Goal: Task Accomplishment & Management: Manage account settings

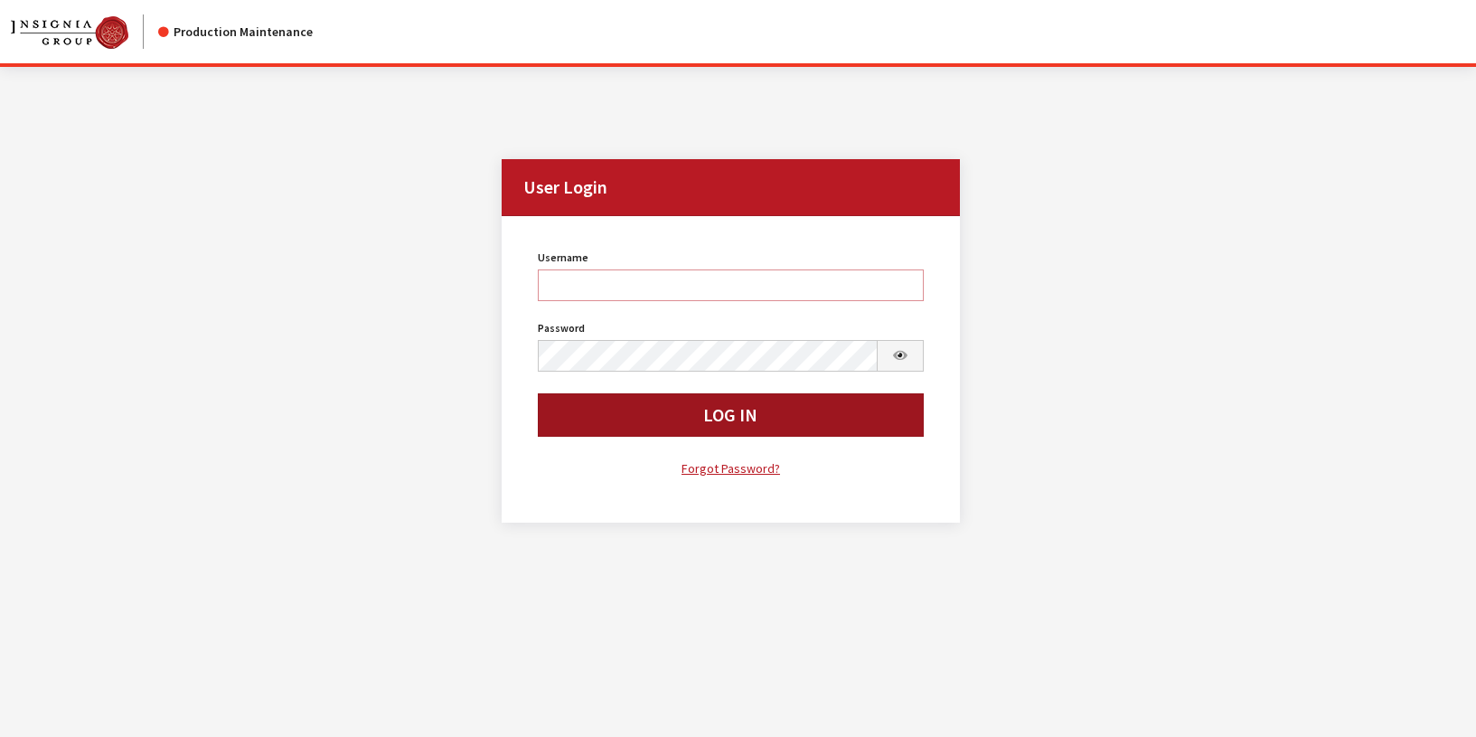
type input "rgoodwin"
click at [570, 416] on button "Log In" at bounding box center [731, 414] width 386 height 43
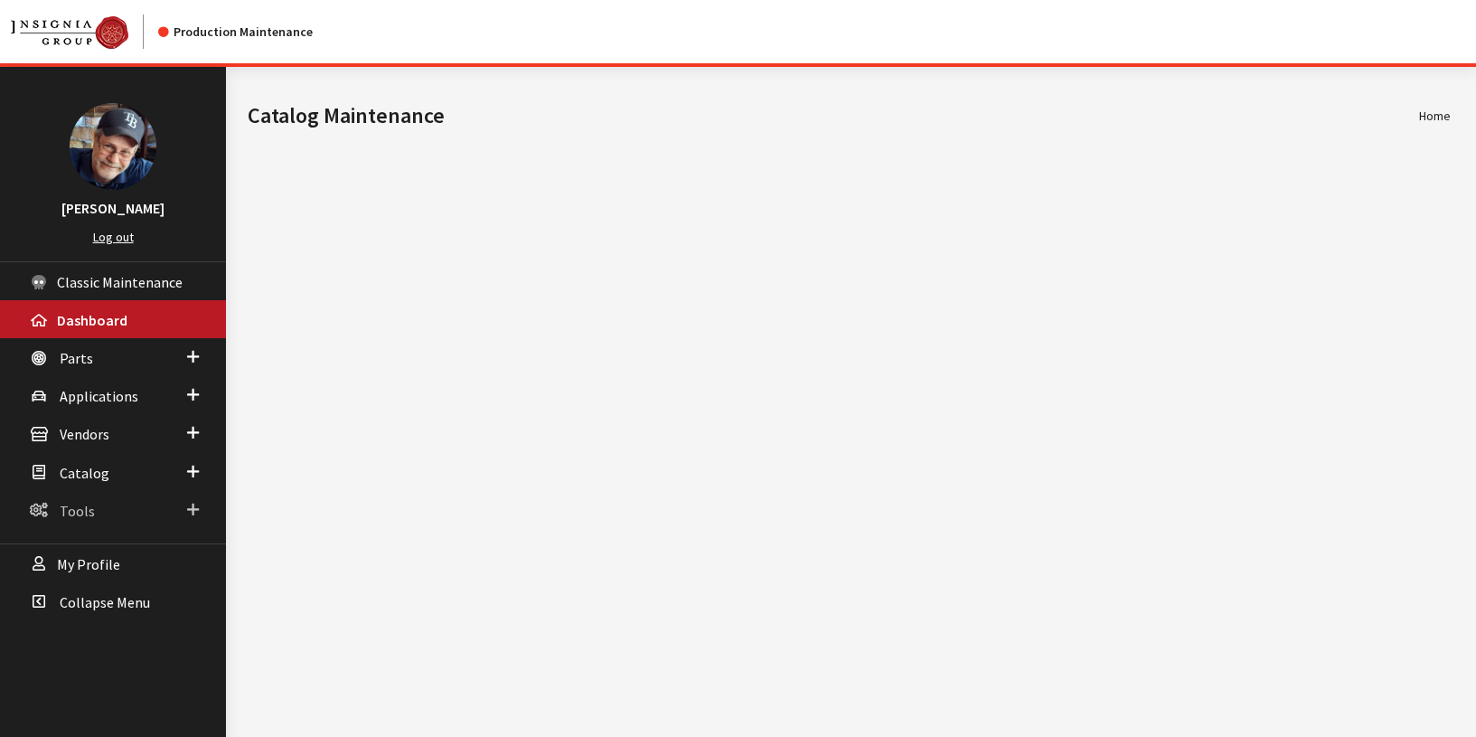
click at [85, 505] on span "Tools" at bounding box center [77, 511] width 35 height 18
click at [84, 470] on span "Catalog" at bounding box center [85, 473] width 50 height 18
click at [104, 545] on link "Roles & Permissions" at bounding box center [113, 540] width 226 height 33
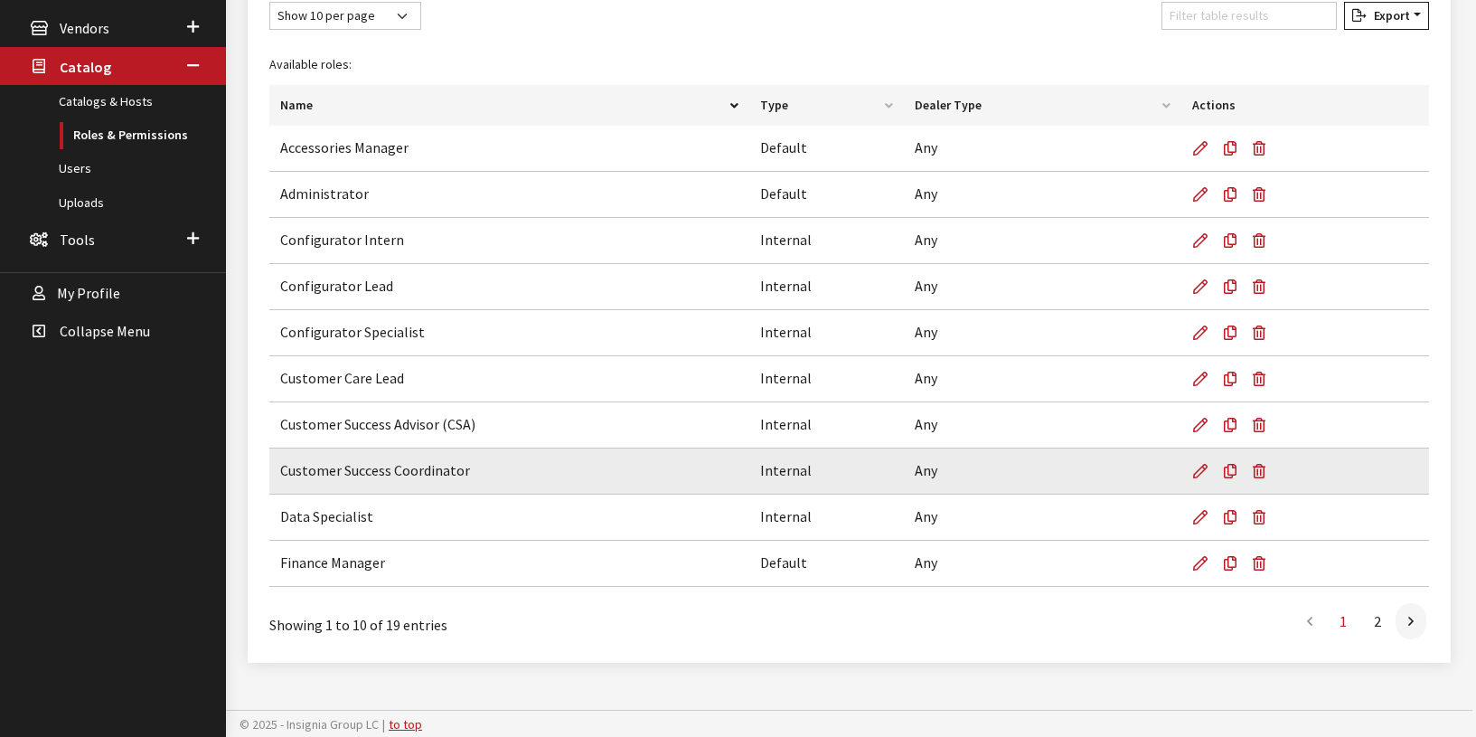
scroll to position [408, 0]
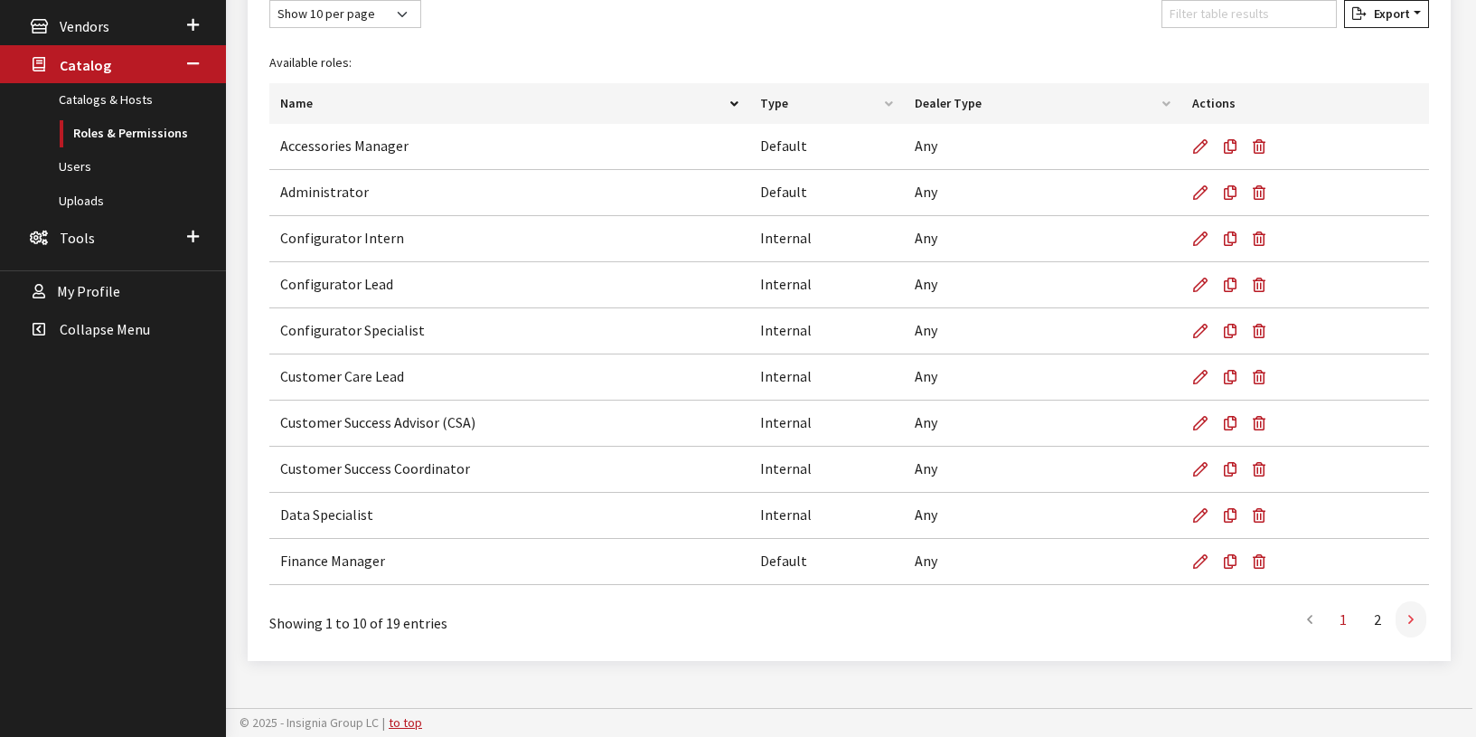
click at [1415, 622] on link at bounding box center [1411, 619] width 31 height 36
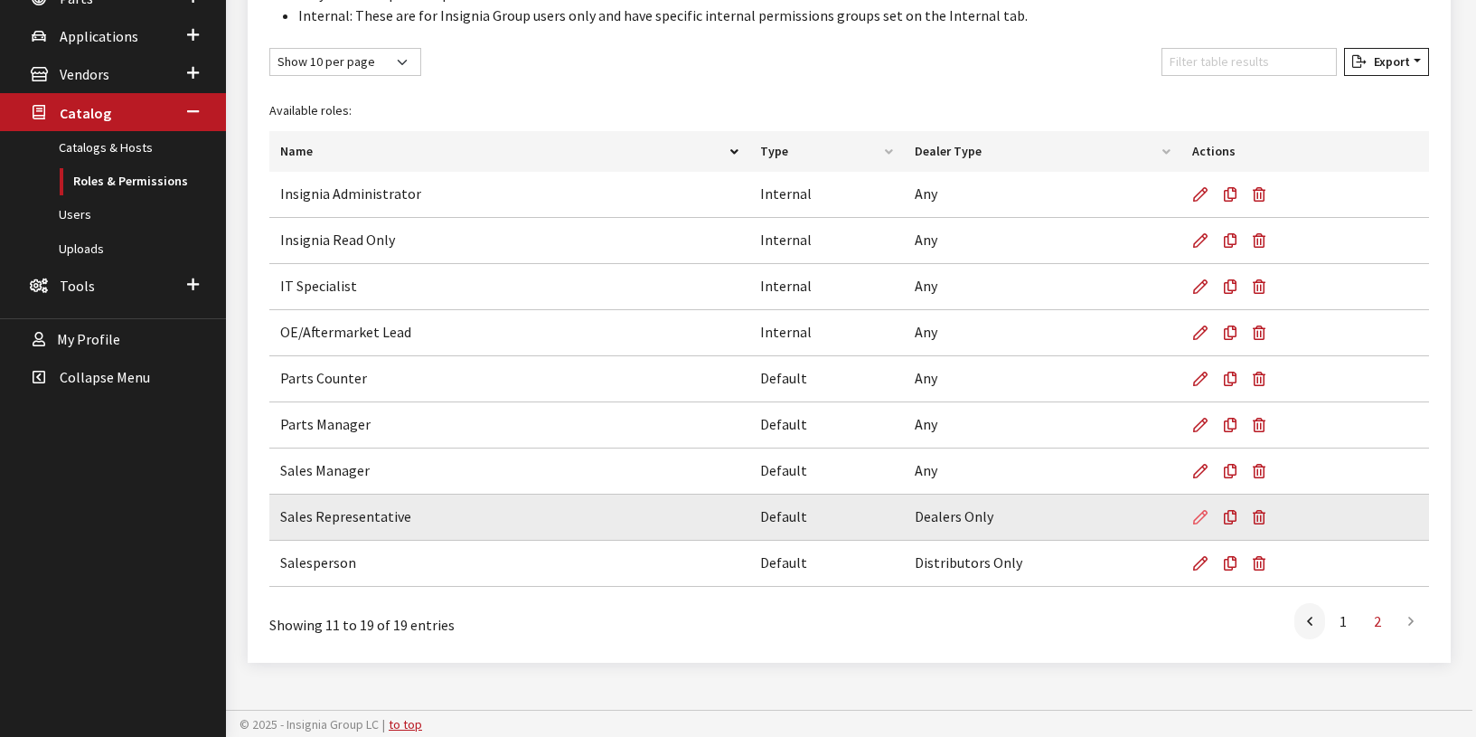
click at [1195, 514] on icon at bounding box center [1200, 518] width 14 height 14
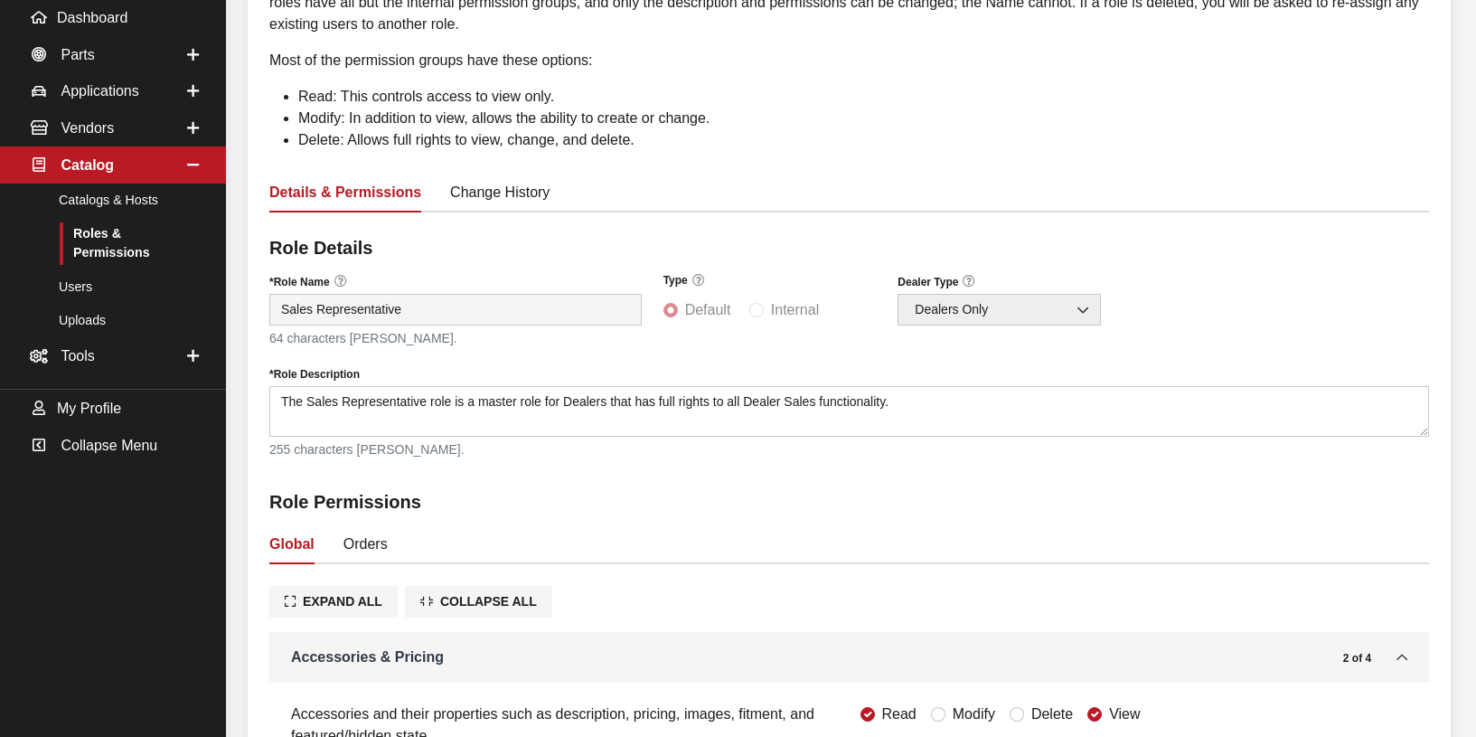
scroll to position [301, 0]
click at [366, 545] on link "Orders" at bounding box center [366, 542] width 44 height 38
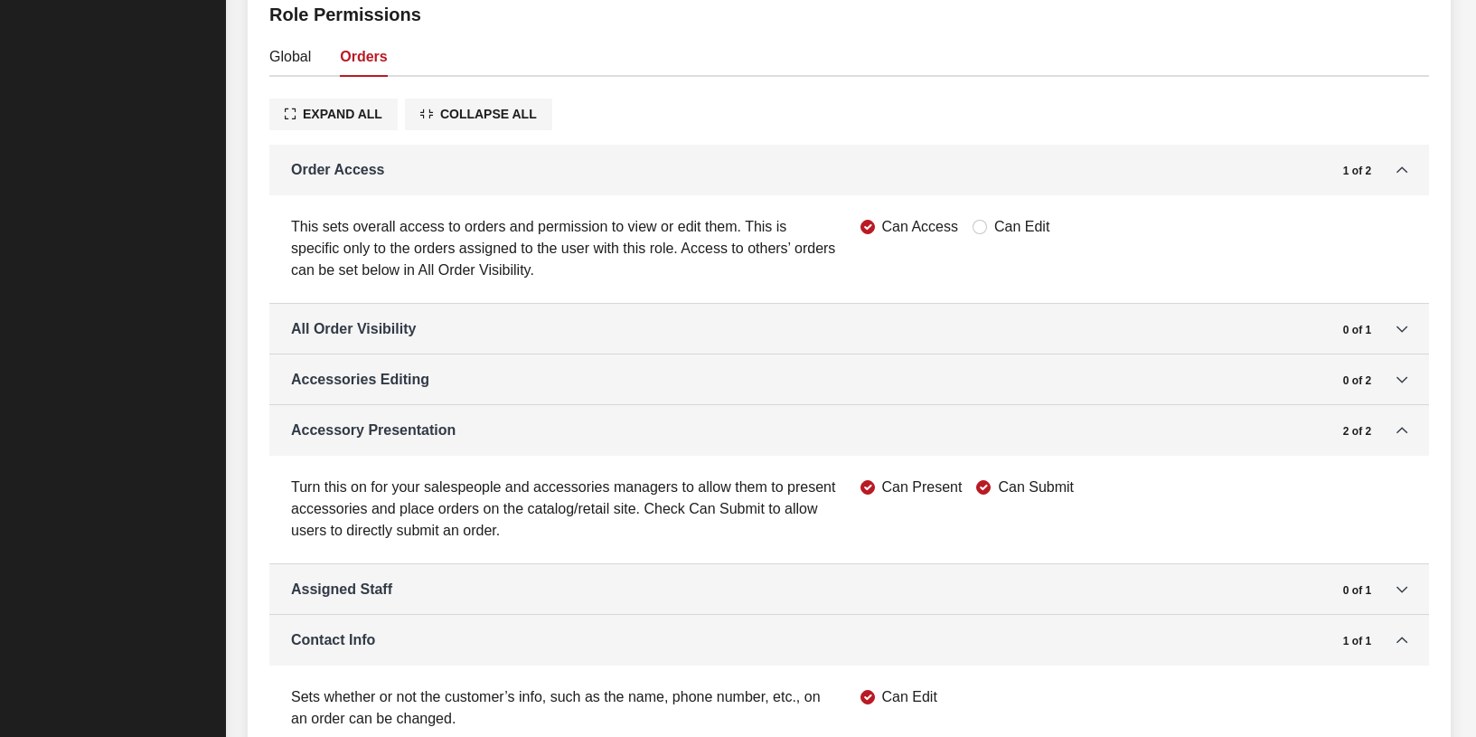
scroll to position [858, 0]
